Goal: Information Seeking & Learning: Find specific fact

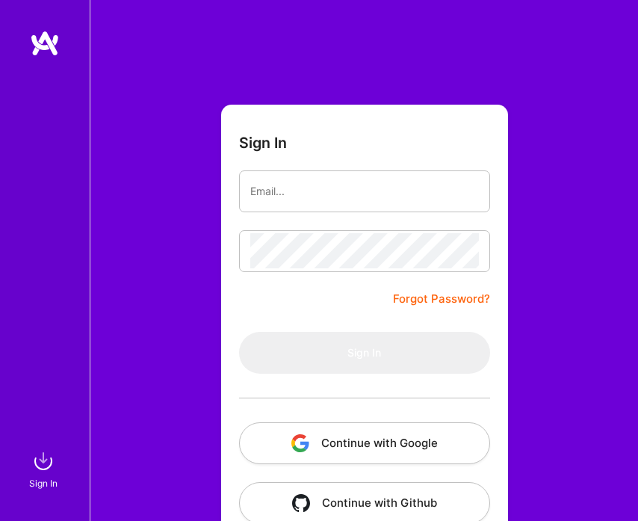
click at [314, 437] on button "Continue with Google" at bounding box center [364, 443] width 251 height 42
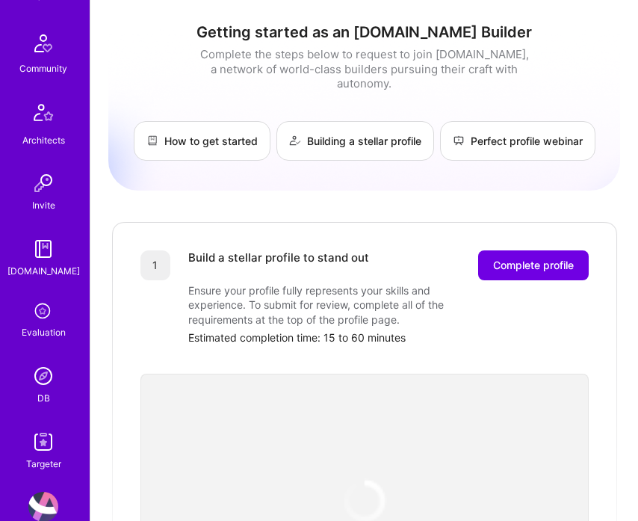
scroll to position [416, 0]
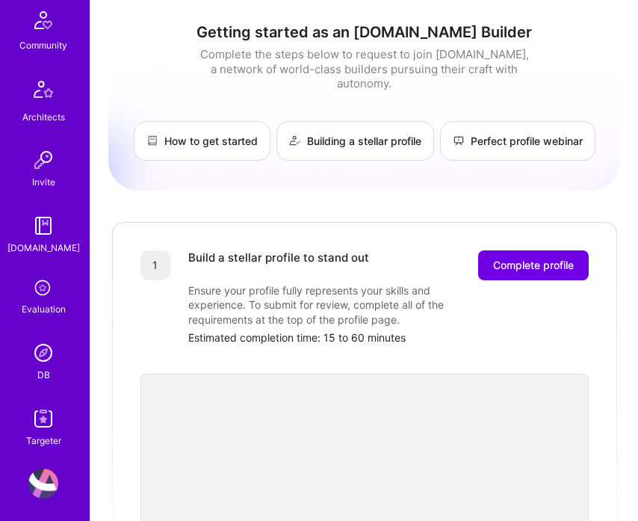
click at [46, 341] on img at bounding box center [43, 353] width 30 height 30
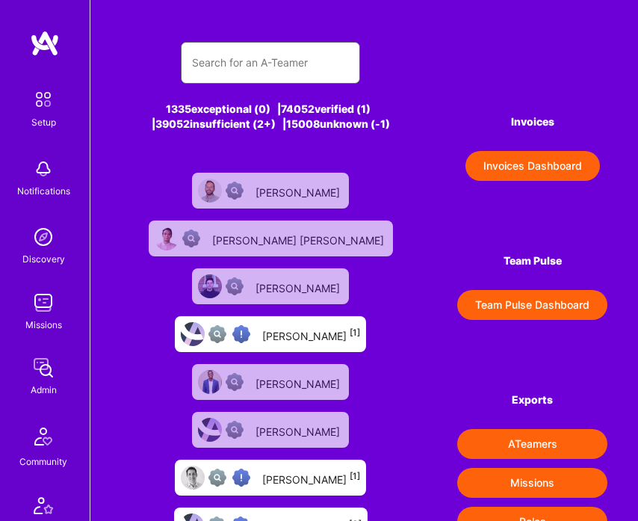
click at [303, 66] on input "text" at bounding box center [270, 63] width 157 height 36
paste input "You're absolutely right on all three points. Here's the corrected version: # La…"
type input "You're absolutely right on all three points. Here's the corrected version: # La…"
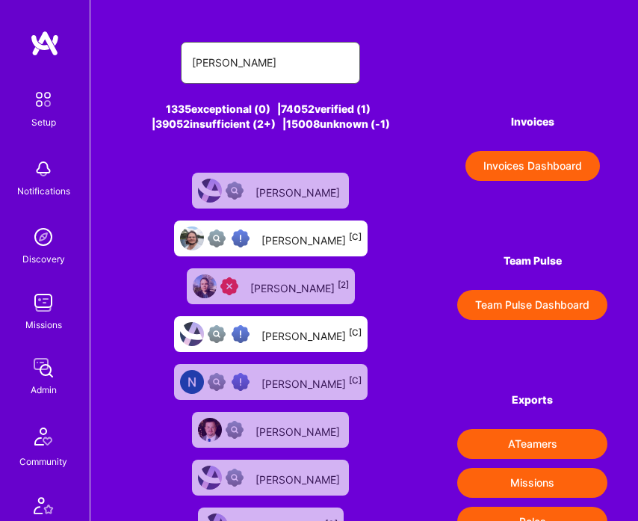
type input "nick"
click at [321, 234] on div "Nick Ribal [C]" at bounding box center [312, 238] width 100 height 17
click at [311, 326] on div "Nick Brigis [C]" at bounding box center [312, 334] width 100 height 17
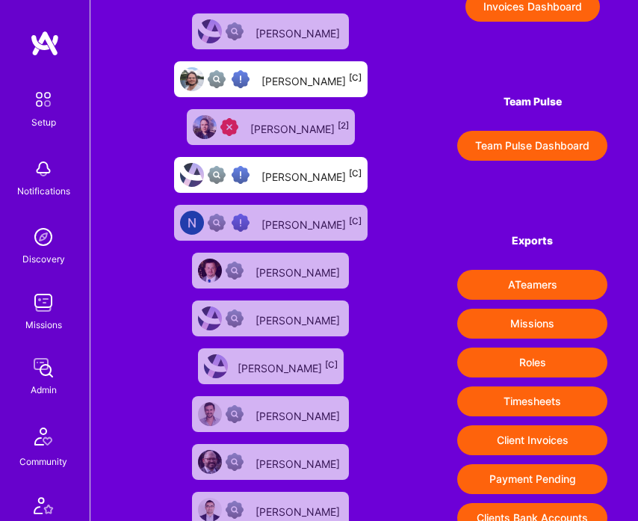
scroll to position [242, 0]
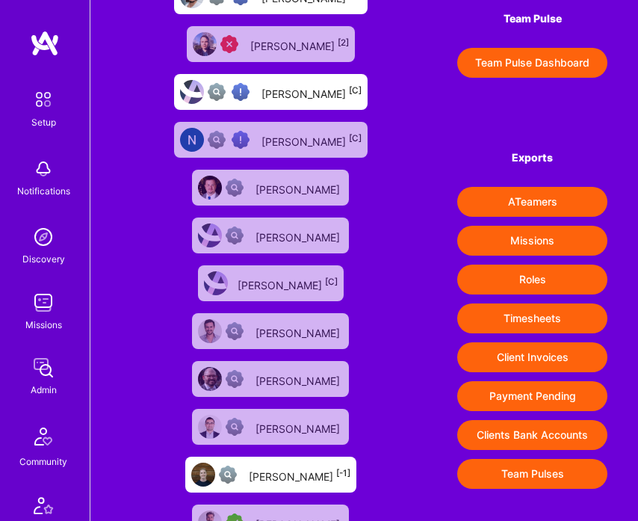
click at [243, 466] on div at bounding box center [231, 475] width 24 height 18
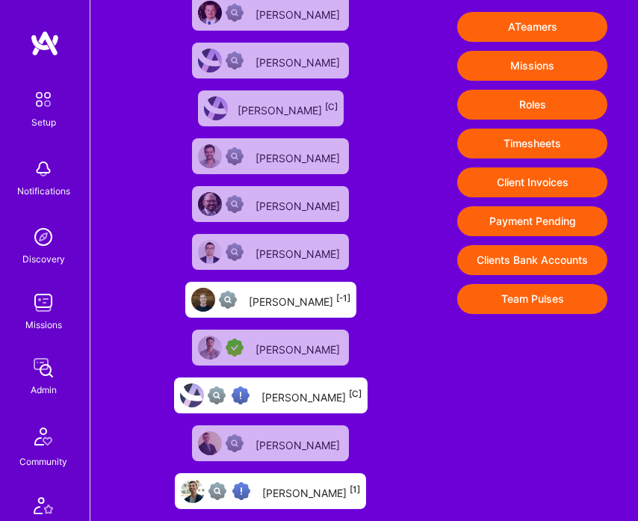
scroll to position [419, 0]
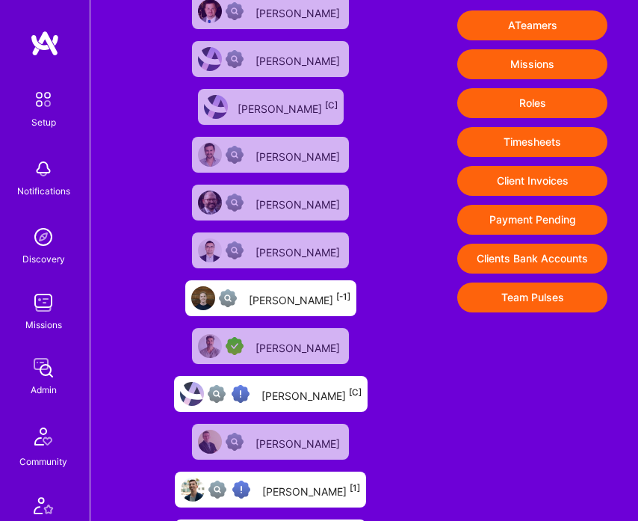
click at [312, 472] on div "Nickolas Petticrew [1]" at bounding box center [270, 490] width 191 height 36
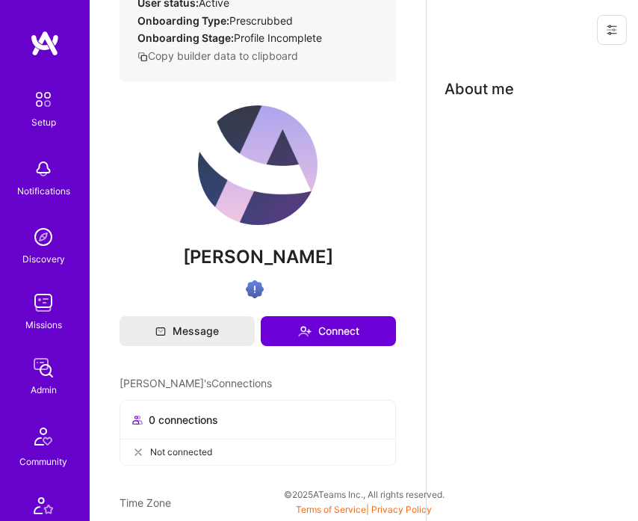
scroll to position [259, 0]
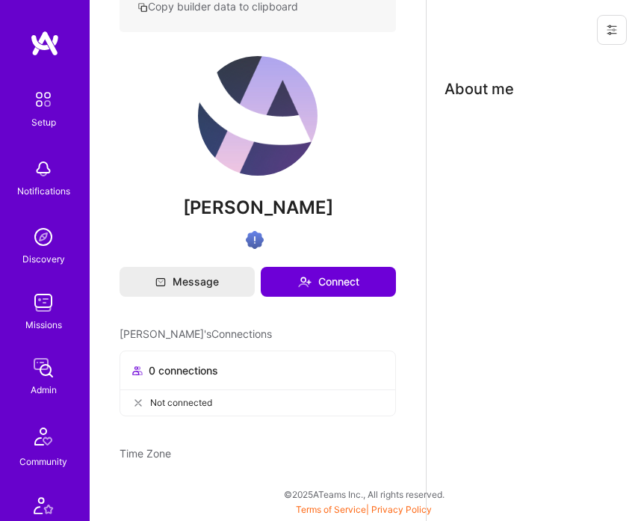
click at [50, 371] on img at bounding box center [43, 368] width 30 height 30
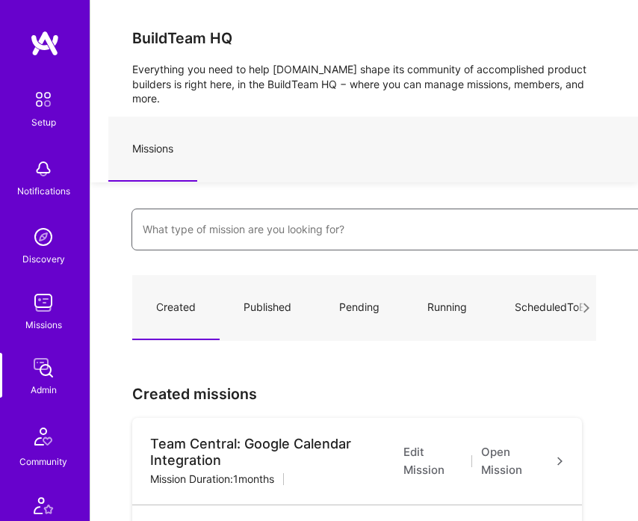
click at [283, 212] on input at bounding box center [396, 230] width 506 height 36
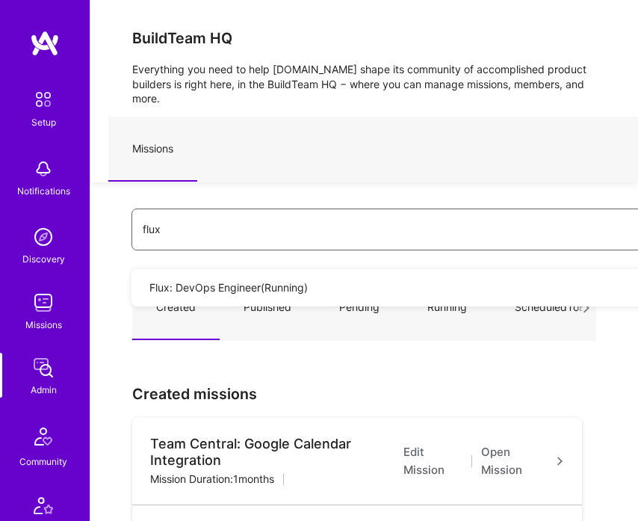
type input "flux"
click at [296, 269] on link "Flux: DevOps Engineer ( Running )" at bounding box center [485, 287] width 706 height 37
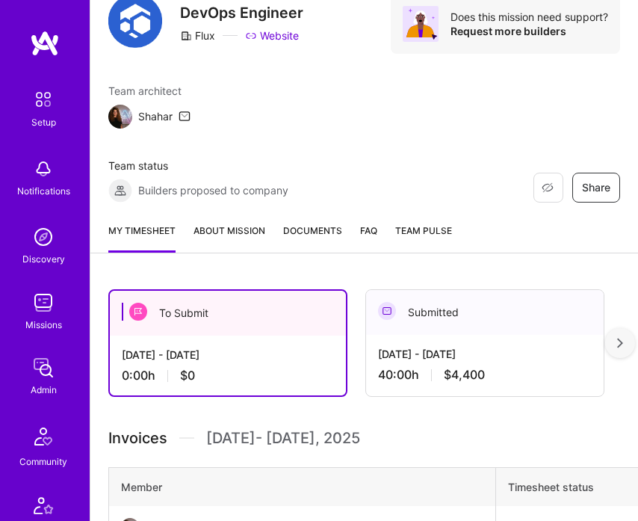
scroll to position [194, 0]
click at [234, 229] on link "About Mission" at bounding box center [230, 237] width 72 height 29
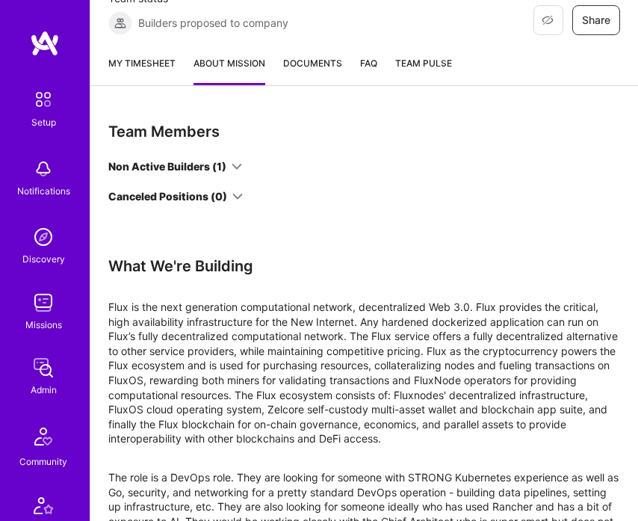
scroll to position [236, 0]
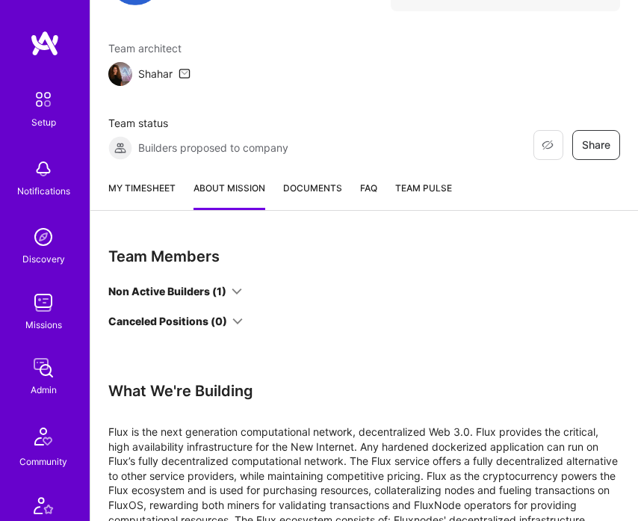
click at [231, 292] on div "Non Active Builders (1)" at bounding box center [175, 291] width 134 height 15
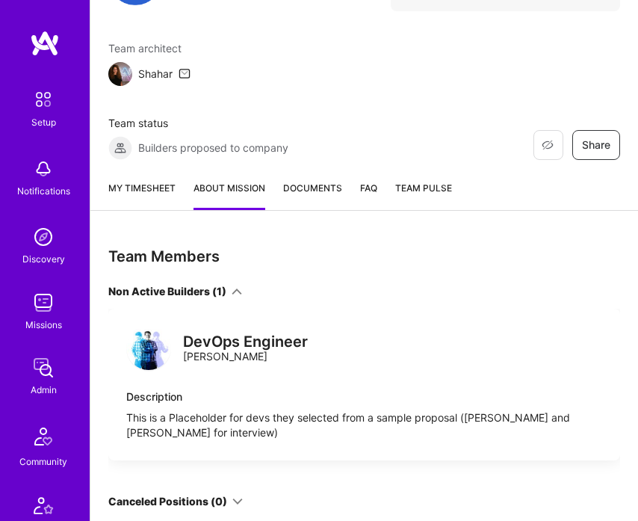
click at [203, 363] on div "DevOps Engineer [PERSON_NAME]" at bounding box center [217, 349] width 182 height 45
click at [159, 358] on img at bounding box center [148, 347] width 45 height 45
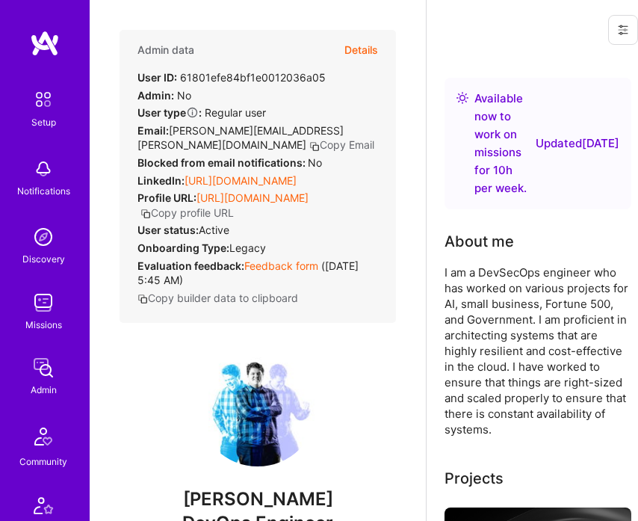
scroll to position [202, 0]
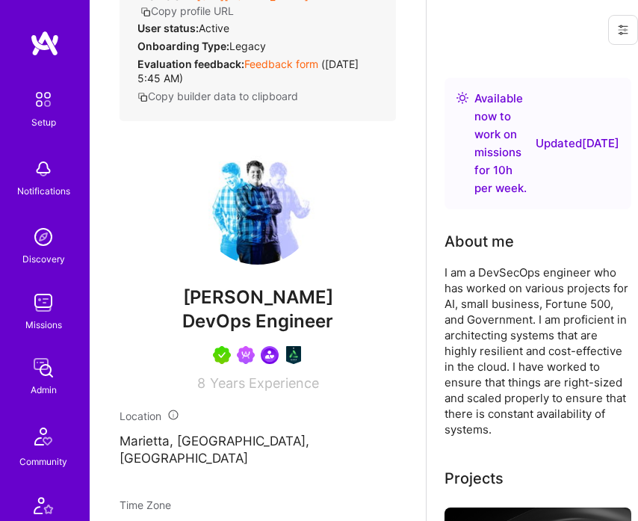
drag, startPoint x: 170, startPoint y: 315, endPoint x: 380, endPoint y: 314, distance: 210.0
click at [380, 309] on span "[PERSON_NAME]" at bounding box center [258, 297] width 277 height 22
copy span "[PERSON_NAME]"
